Goal: Information Seeking & Learning: Understand process/instructions

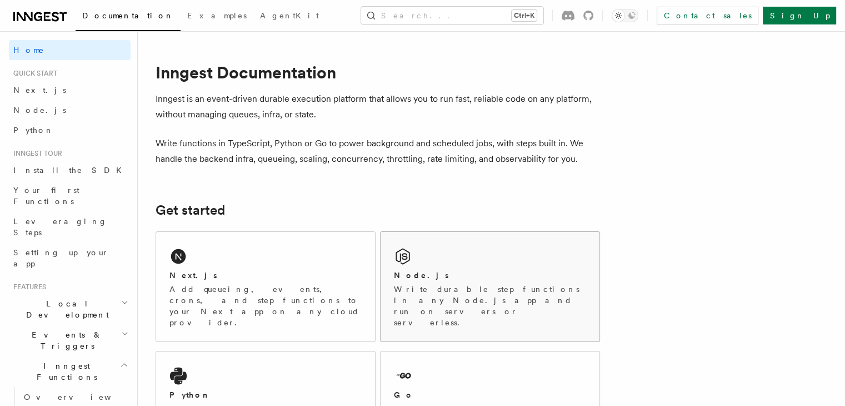
click at [434, 243] on div "Node.js Write durable step functions in any Node.js app and run on servers or s…" at bounding box center [490, 286] width 219 height 109
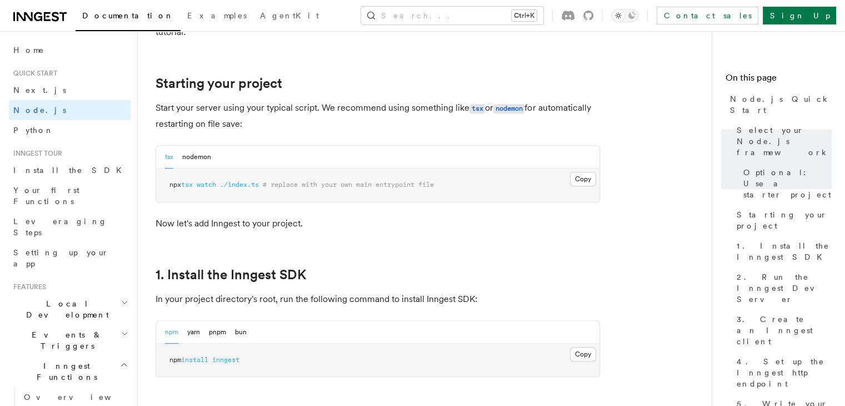
scroll to position [667, 0]
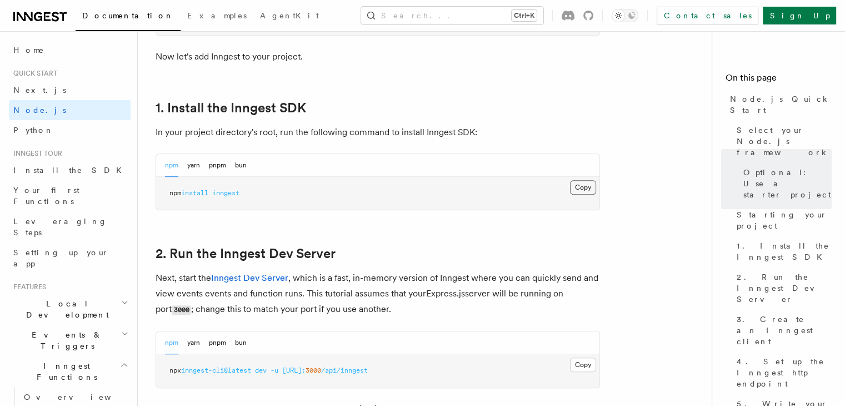
click at [590, 185] on button "Copy Copied" at bounding box center [583, 187] width 26 height 14
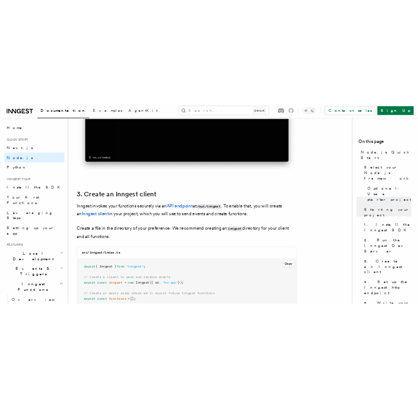
scroll to position [1445, 0]
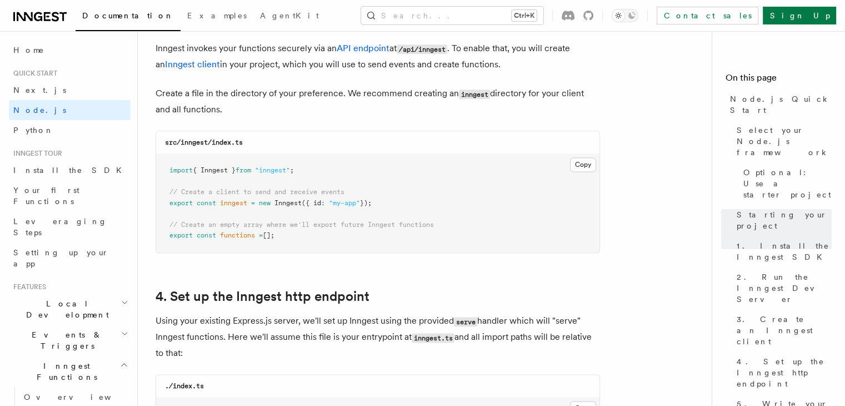
drag, startPoint x: 292, startPoint y: 232, endPoint x: 446, endPoint y: 161, distance: 169.8
click at [174, 167] on pre "import { Inngest } from "inngest" ; // Create a client to send and receive even…" at bounding box center [378, 203] width 444 height 98
click at [572, 162] on button "Copy Copied" at bounding box center [583, 164] width 26 height 14
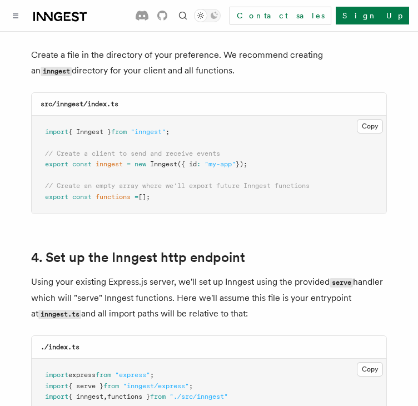
scroll to position [1667, 0]
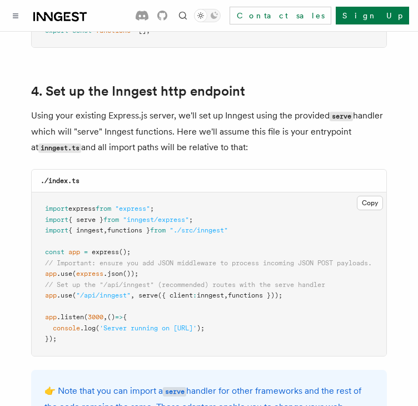
click at [196, 192] on pre "import express from "express" ; import { serve } from "inngest/express" ; impor…" at bounding box center [209, 273] width 355 height 163
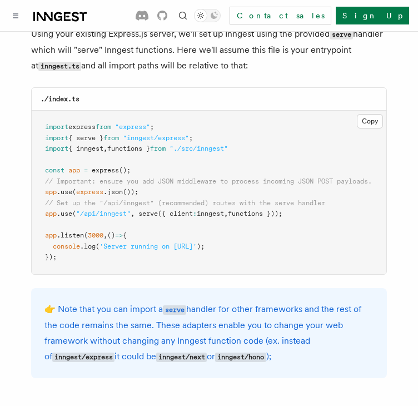
scroll to position [1723, 0]
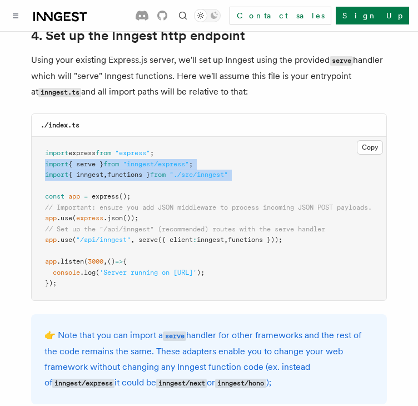
drag, startPoint x: 44, startPoint y: 150, endPoint x: 263, endPoint y: 167, distance: 219.7
click at [263, 167] on pre "import express from "express" ; import { serve } from "inngest/express" ; impor…" at bounding box center [209, 218] width 355 height 163
click at [264, 169] on pre "import express from "express" ; import { serve } from "inngest/express" ; impor…" at bounding box center [209, 218] width 355 height 163
click at [256, 162] on pre "import express from "express" ; import { serve } from "inngest/express" ; impor…" at bounding box center [209, 218] width 355 height 163
drag, startPoint x: 253, startPoint y: 161, endPoint x: 42, endPoint y: 152, distance: 210.8
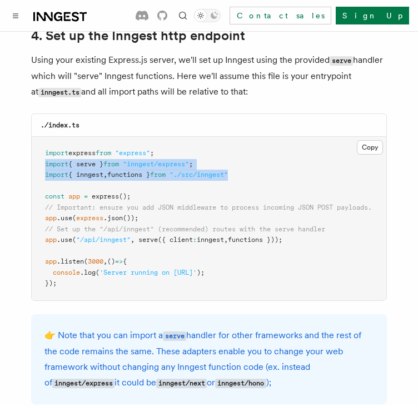
click at [42, 152] on pre "import express from "express" ; import { serve } from "inngest/express" ; impor…" at bounding box center [209, 218] width 355 height 163
copy code "import { serve } from "inngest/express" ; import { inngest , functions } from "…"
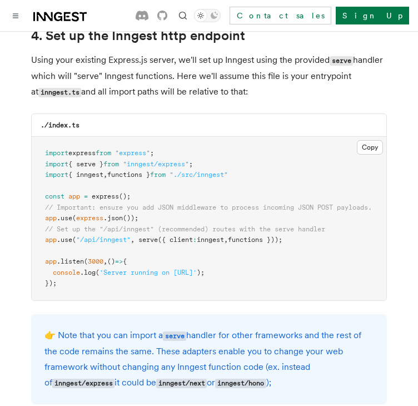
click at [300, 223] on pre "import express from "express" ; import { serve } from "inngest/express" ; impor…" at bounding box center [209, 218] width 355 height 163
drag, startPoint x: 300, startPoint y: 227, endPoint x: 40, endPoint y: 223, distance: 259.6
click at [40, 223] on pre "import express from "express" ; import { serve } from "inngest/express" ; impor…" at bounding box center [209, 218] width 355 height 163
copy span "app .use ( "/api/inngest" , serve ({ client : inngest , functions }));"
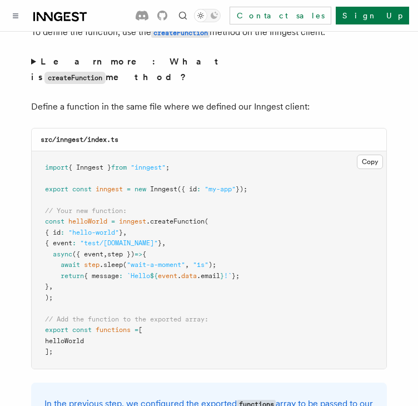
scroll to position [2279, 0]
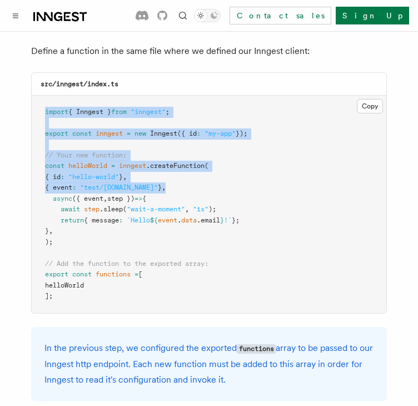
drag, startPoint x: 46, startPoint y: 94, endPoint x: 240, endPoint y: 170, distance: 208.5
click at [238, 169] on pre "import { Inngest } from "inngest" ; export const inngest = new Inngest ({ id : …" at bounding box center [209, 204] width 355 height 217
click at [240, 170] on pre "import { Inngest } from "inngest" ; export const inngest = new Inngest ({ id : …" at bounding box center [209, 204] width 355 height 217
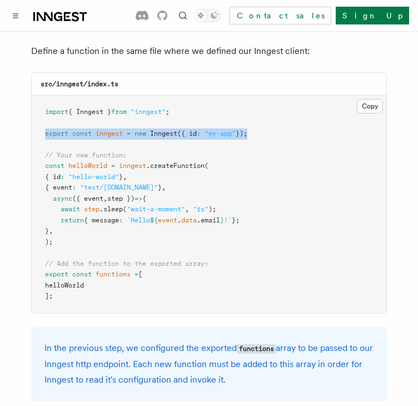
drag, startPoint x: 43, startPoint y: 114, endPoint x: 252, endPoint y: 118, distance: 209.0
click at [252, 118] on pre "import { Inngest } from "inngest" ; export const inngest = new Inngest ({ id : …" at bounding box center [209, 204] width 355 height 217
click at [247, 129] on span "});" at bounding box center [242, 133] width 12 height 8
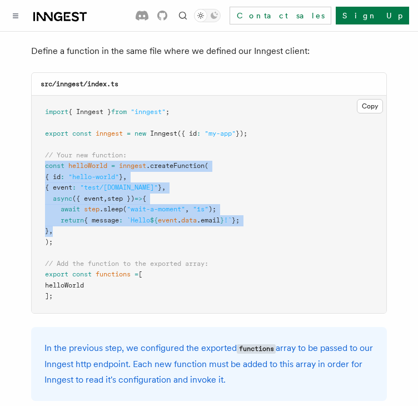
drag, startPoint x: 44, startPoint y: 145, endPoint x: 231, endPoint y: 215, distance: 199.8
click at [231, 215] on pre "import { Inngest } from "inngest" ; export const inngest = new Inngest ({ id : …" at bounding box center [209, 204] width 355 height 217
click at [232, 215] on pre "import { Inngest } from "inngest" ; export const inngest = new Inngest ({ id : …" at bounding box center [209, 204] width 355 height 217
drag, startPoint x: 151, startPoint y: 213, endPoint x: 129, endPoint y: 213, distance: 21.7
click at [150, 213] on pre "import { Inngest } from "inngest" ; export const inngest = new Inngest ({ id : …" at bounding box center [209, 204] width 355 height 217
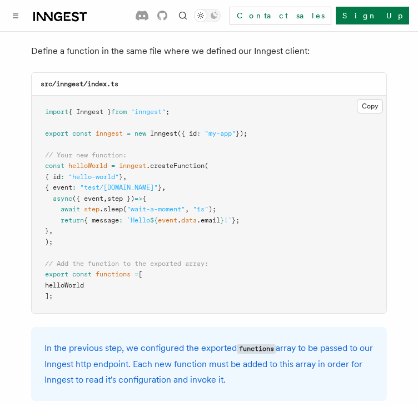
click at [71, 220] on pre "import { Inngest } from "inngest" ; export const inngest = new Inngest ({ id : …" at bounding box center [209, 204] width 355 height 217
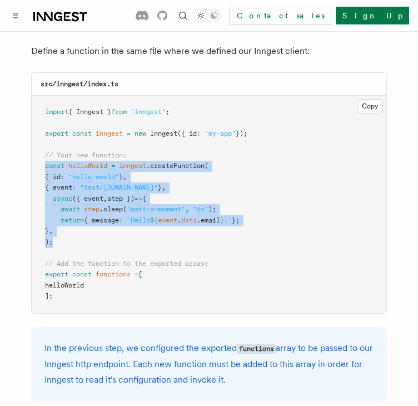
drag, startPoint x: 69, startPoint y: 221, endPoint x: 36, endPoint y: 146, distance: 81.8
click at [36, 146] on pre "import { Inngest } from "inngest" ; export const inngest = new Inngest ({ id : …" at bounding box center [209, 204] width 355 height 217
click at [171, 162] on span ".createFunction" at bounding box center [175, 166] width 58 height 8
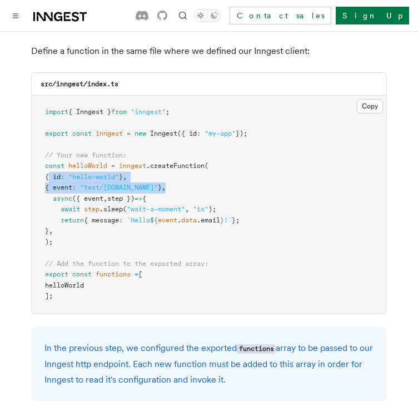
drag, startPoint x: 62, startPoint y: 157, endPoint x: 189, endPoint y: 168, distance: 127.8
click at [189, 168] on pre "import { Inngest } from "inngest" ; export const inngest = new Inngest ({ id : …" at bounding box center [209, 204] width 355 height 217
drag, startPoint x: 188, startPoint y: 165, endPoint x: 48, endPoint y: 163, distance: 140.1
click at [48, 163] on pre "import { Inngest } from "inngest" ; export const inngest = new Inngest ({ id : …" at bounding box center [209, 204] width 355 height 217
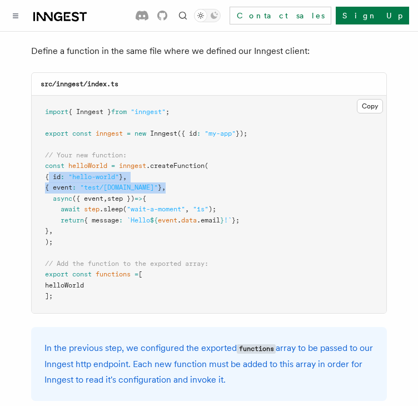
click at [48, 163] on pre "import { Inngest } from "inngest" ; export const inngest = new Inngest ({ id : …" at bounding box center [209, 204] width 355 height 217
